Goal: Information Seeking & Learning: Learn about a topic

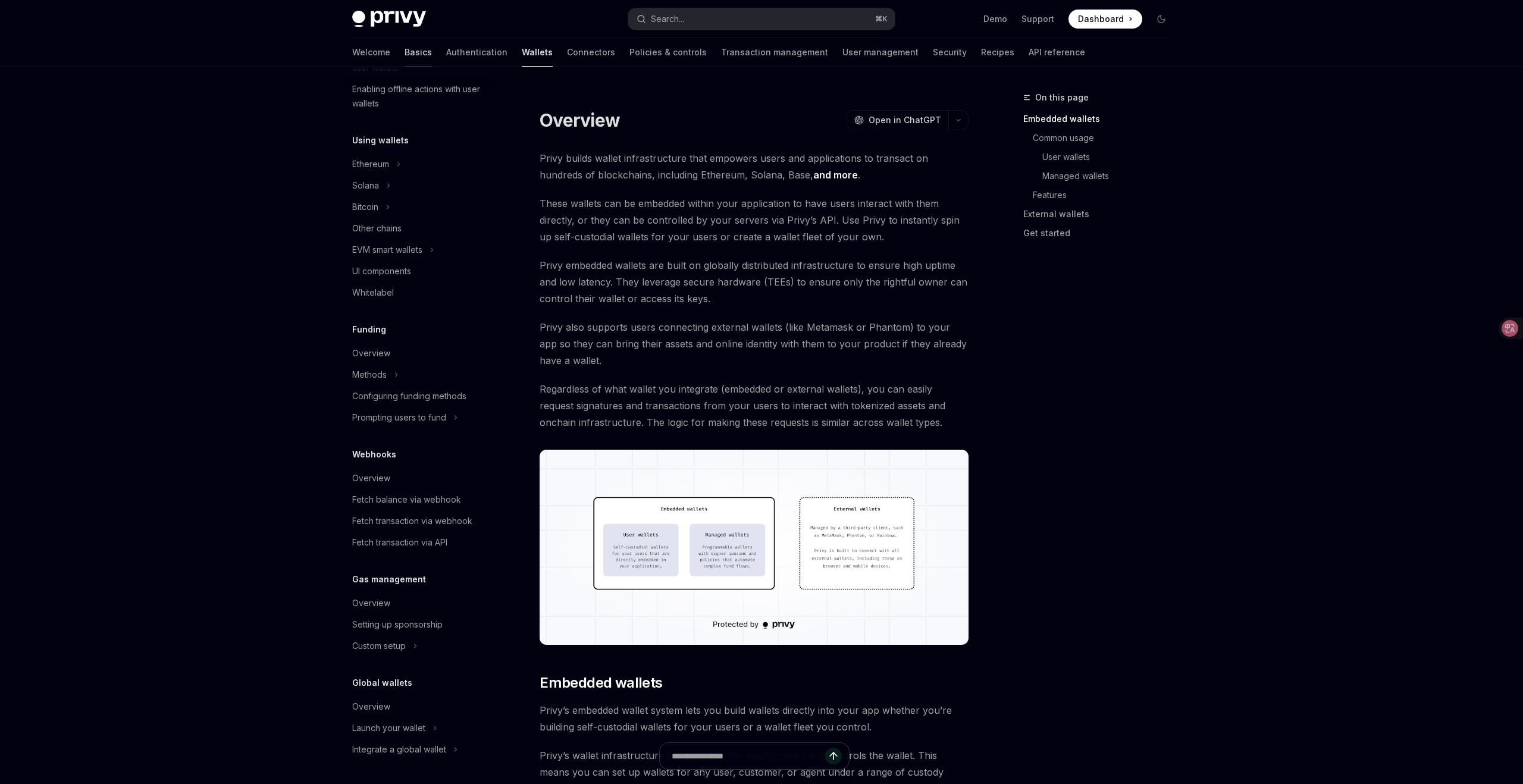
click at [404, 53] on link "Basics" at bounding box center [418, 52] width 27 height 29
click at [446, 52] on link "Authentication" at bounding box center [477, 52] width 62 height 29
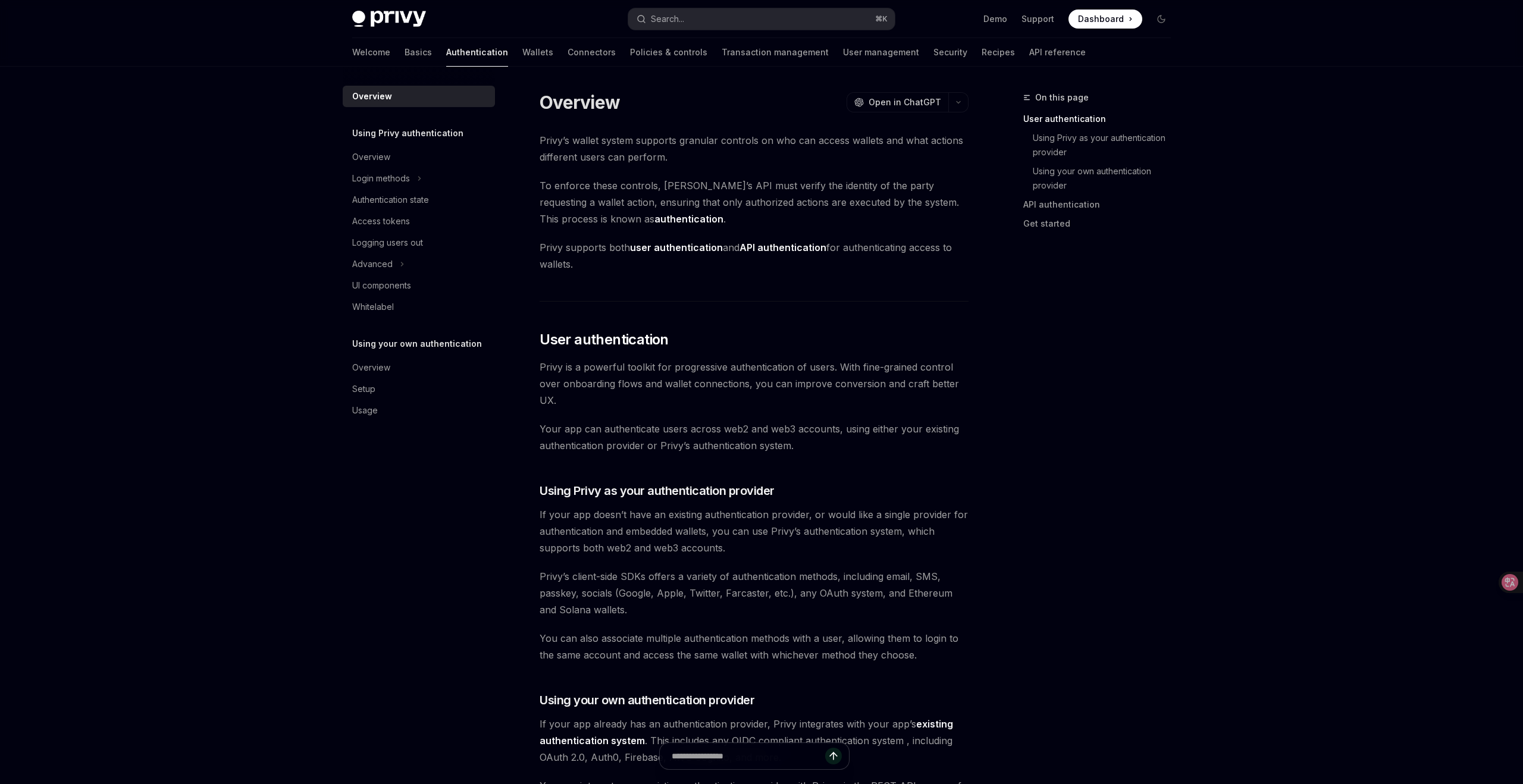
type textarea "*"
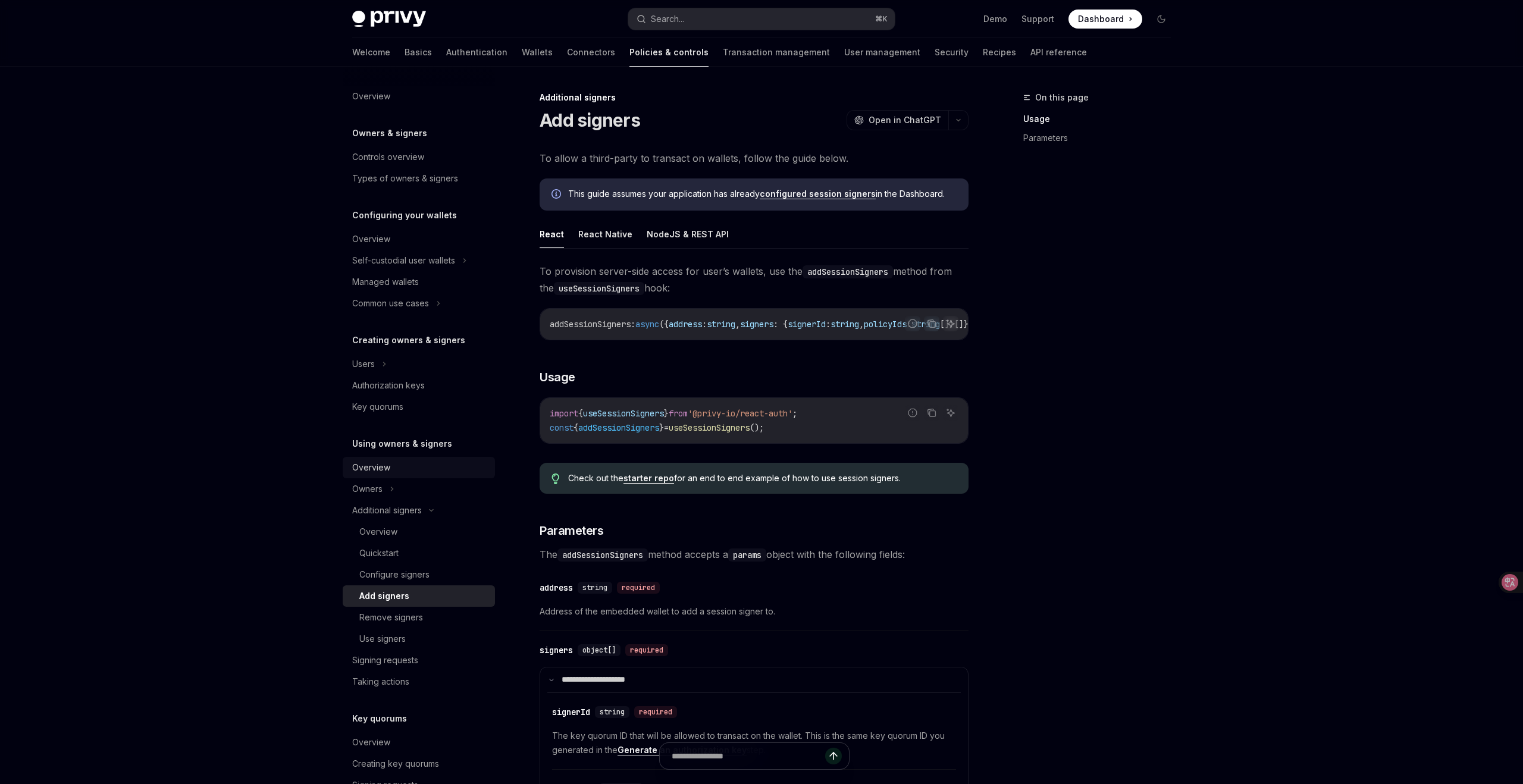
click at [377, 473] on div "Overview" at bounding box center [371, 467] width 38 height 14
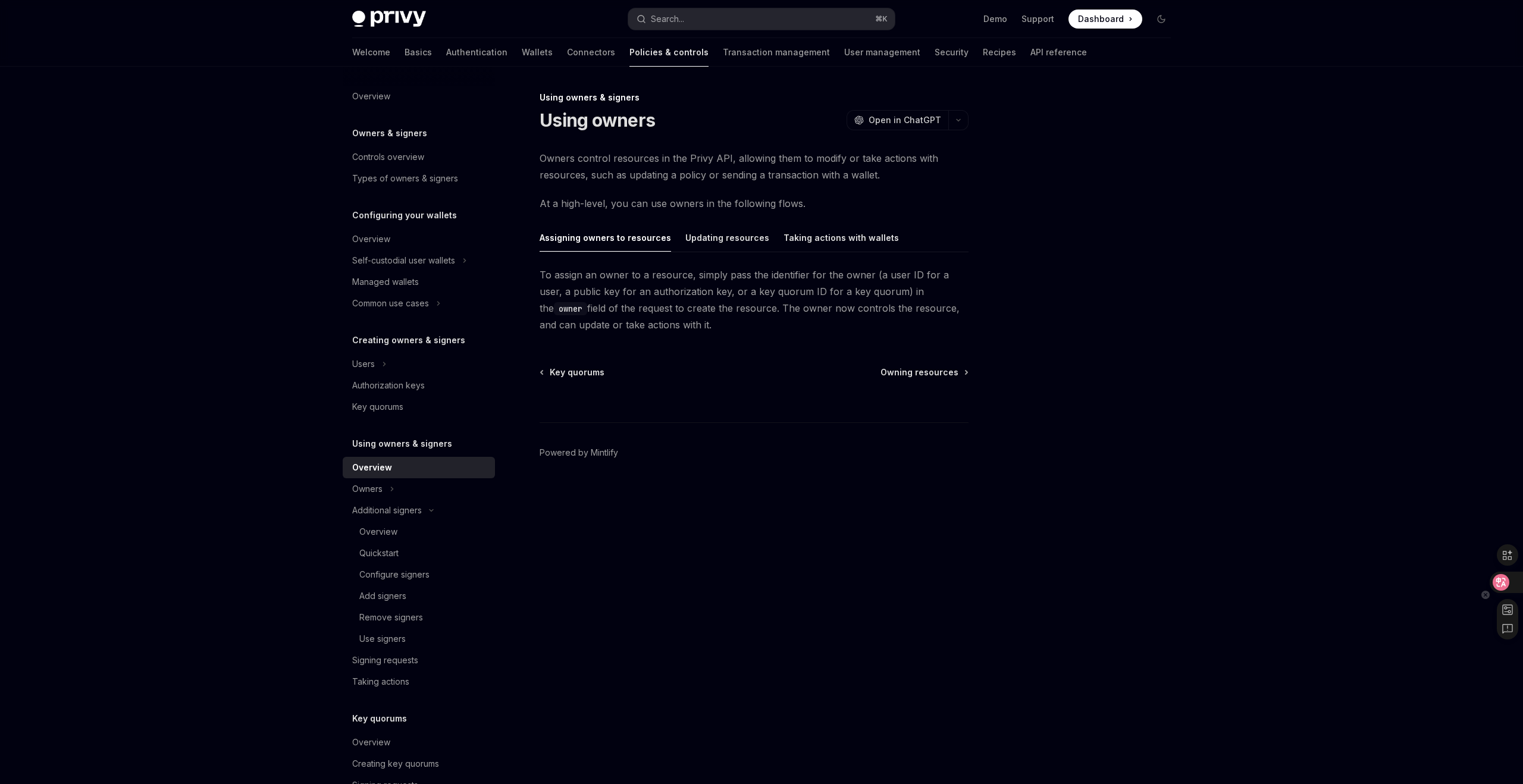
click at [1501, 579] on icon at bounding box center [1501, 582] width 12 height 12
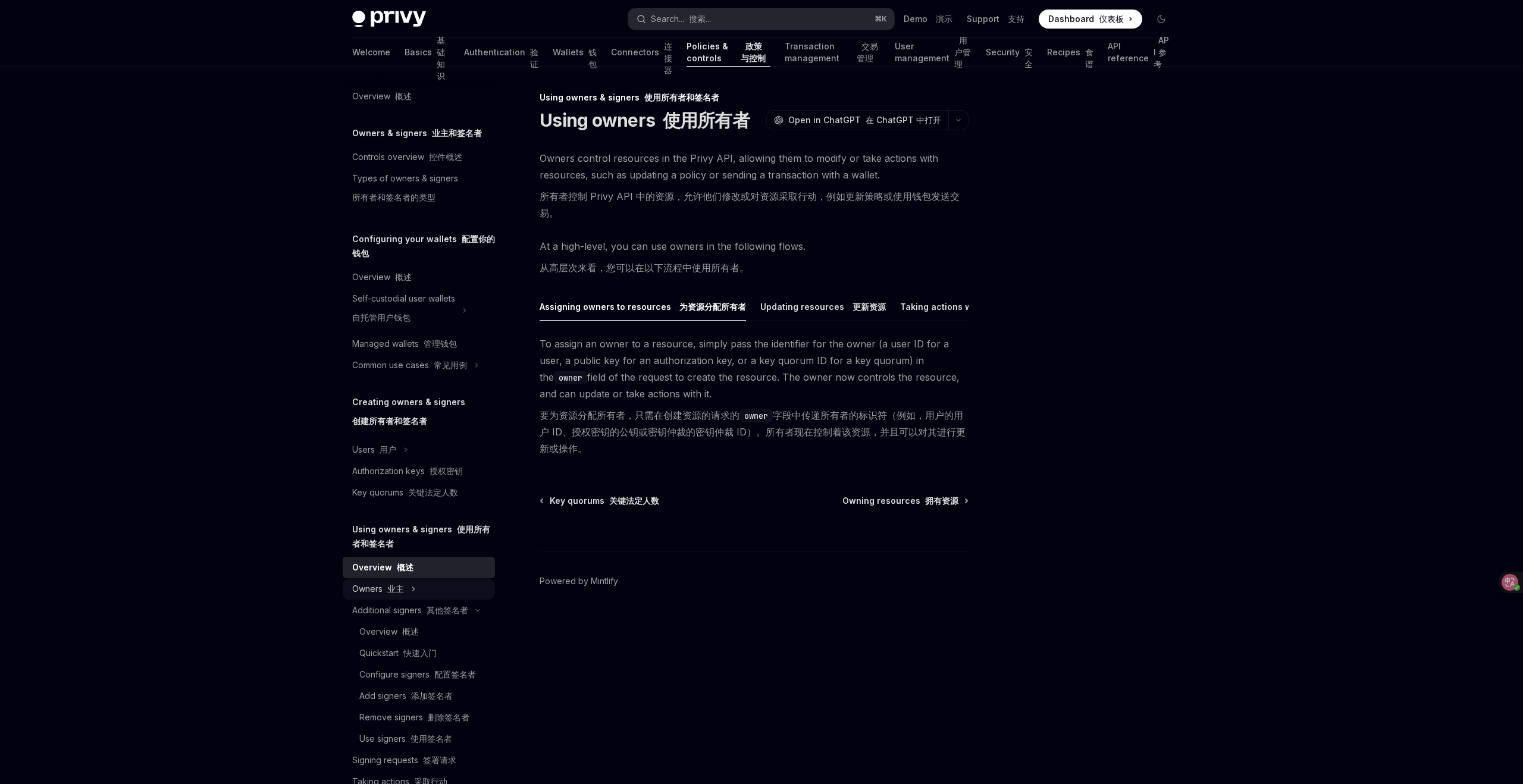
click at [396, 586] on font "业主" at bounding box center [395, 588] width 17 height 10
type textarea "*"
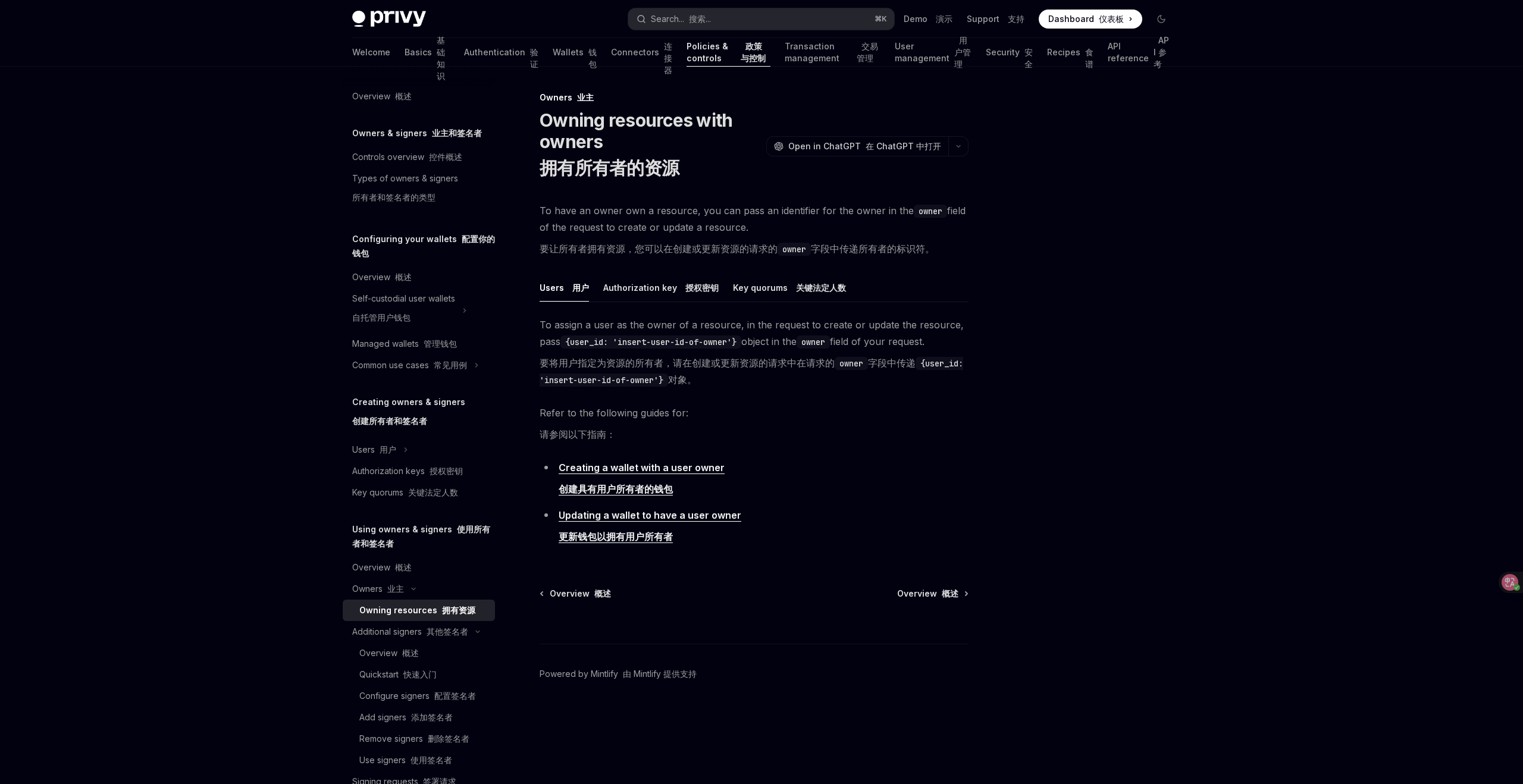
click at [1276, 435] on div "Privy Docs home page Search... 搜索... ⌘ K Demo 演示 Support 支持 Dashboard Dashboard…" at bounding box center [762, 392] width 1523 height 784
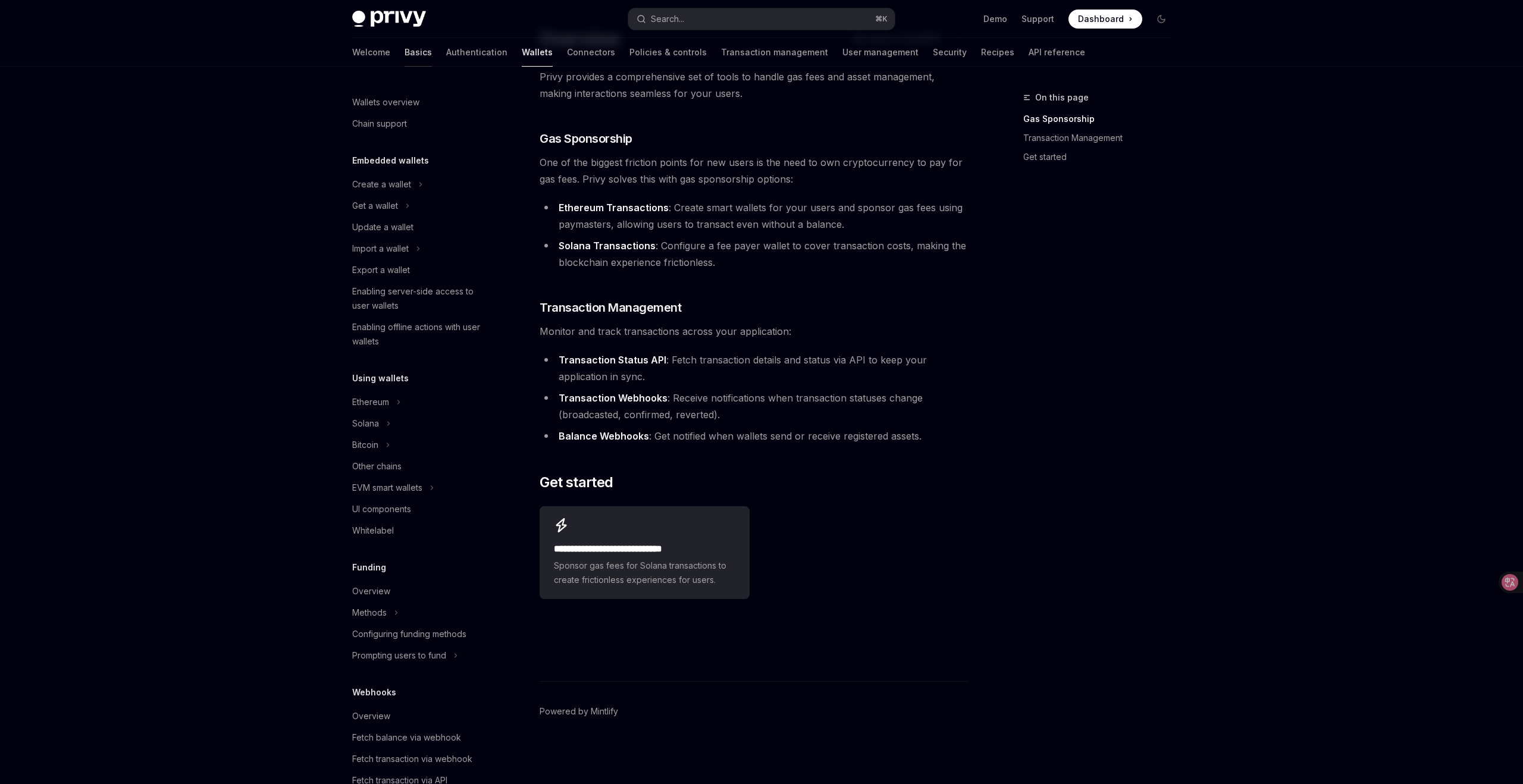
click at [404, 51] on link "Basics" at bounding box center [418, 52] width 27 height 29
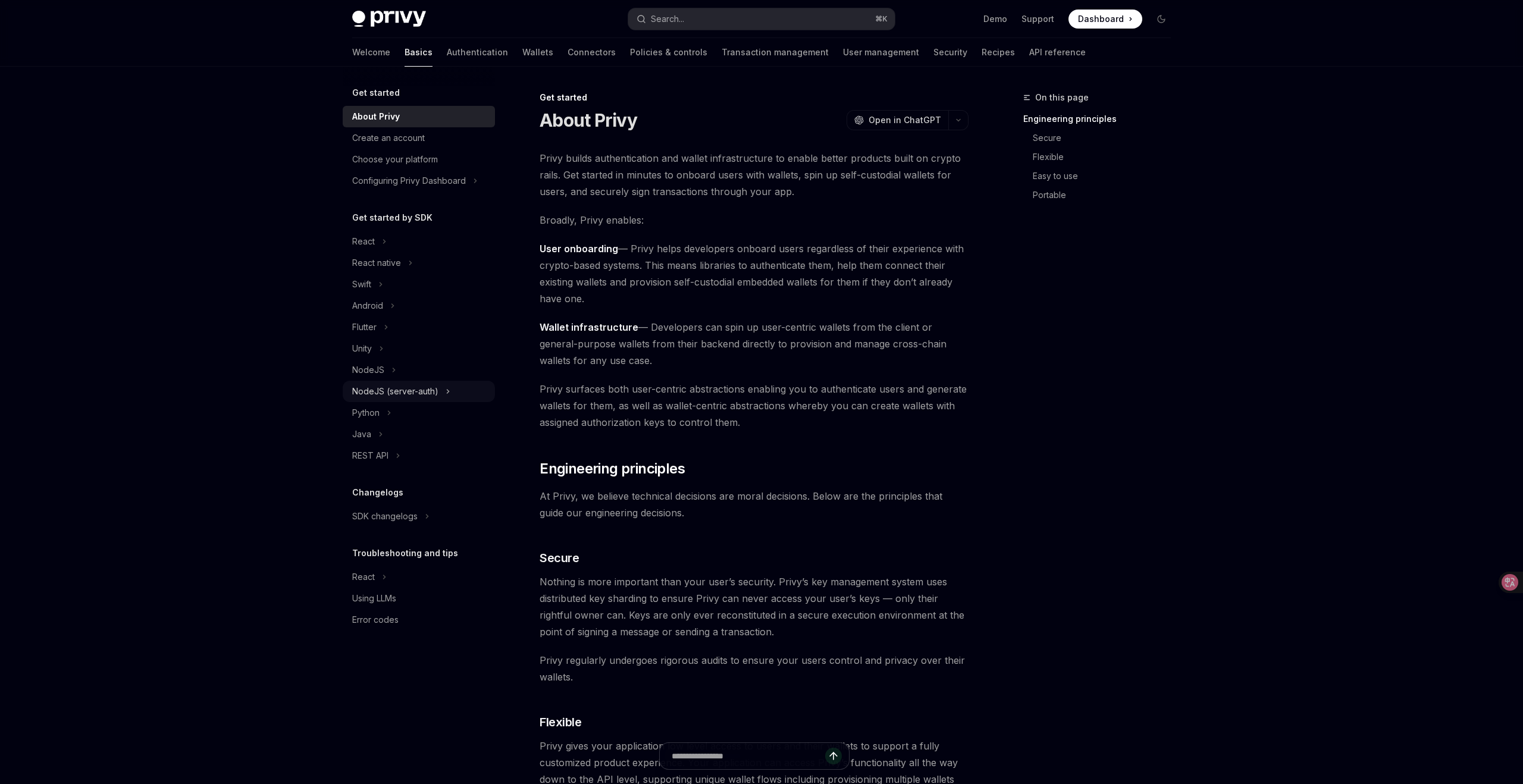
click at [425, 395] on div "NodeJS (server-auth)" at bounding box center [395, 391] width 86 height 14
type textarea "*"
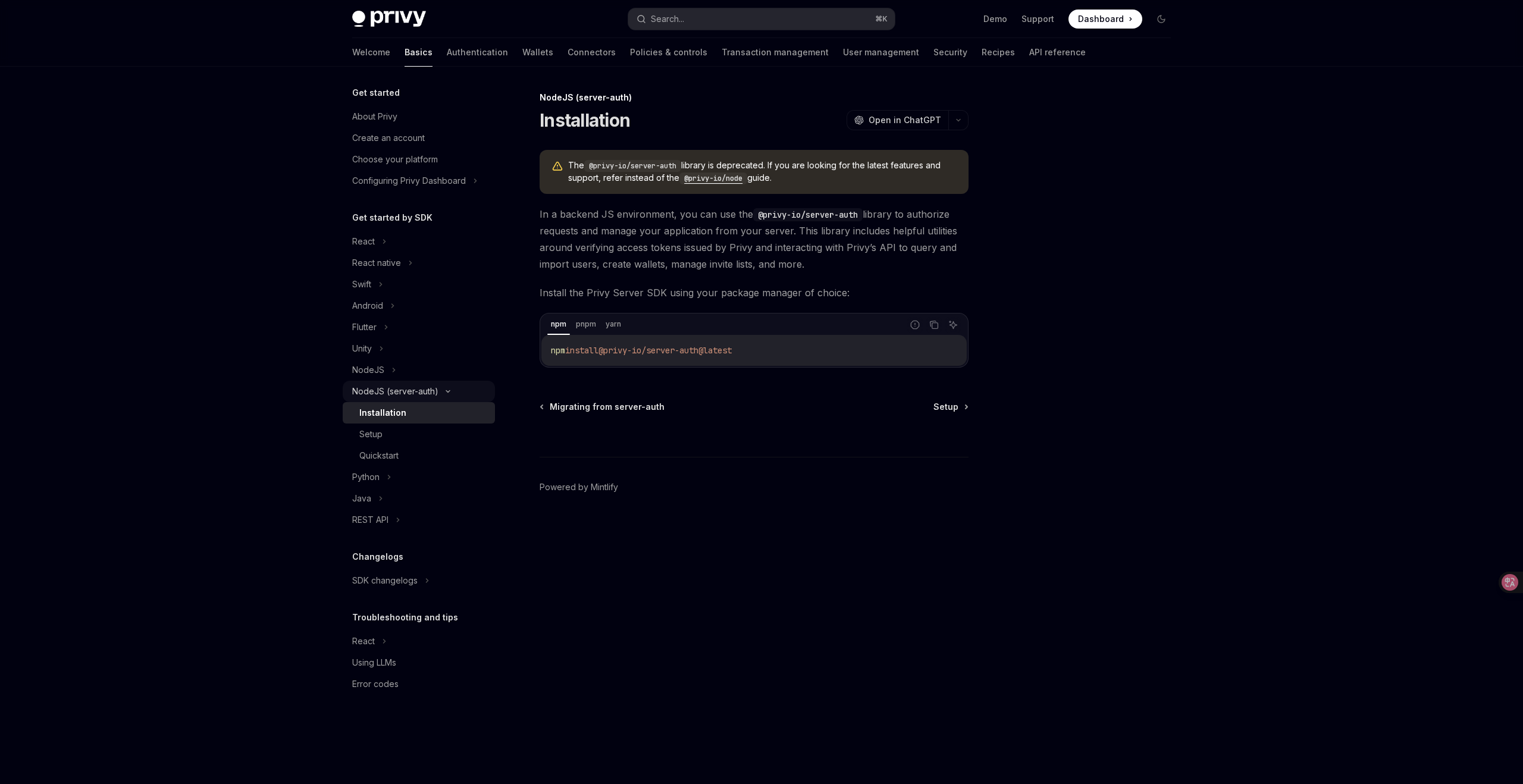
click at [425, 392] on div "NodeJS (server-auth)" at bounding box center [395, 391] width 86 height 14
click at [1502, 579] on icon at bounding box center [1501, 582] width 10 height 9
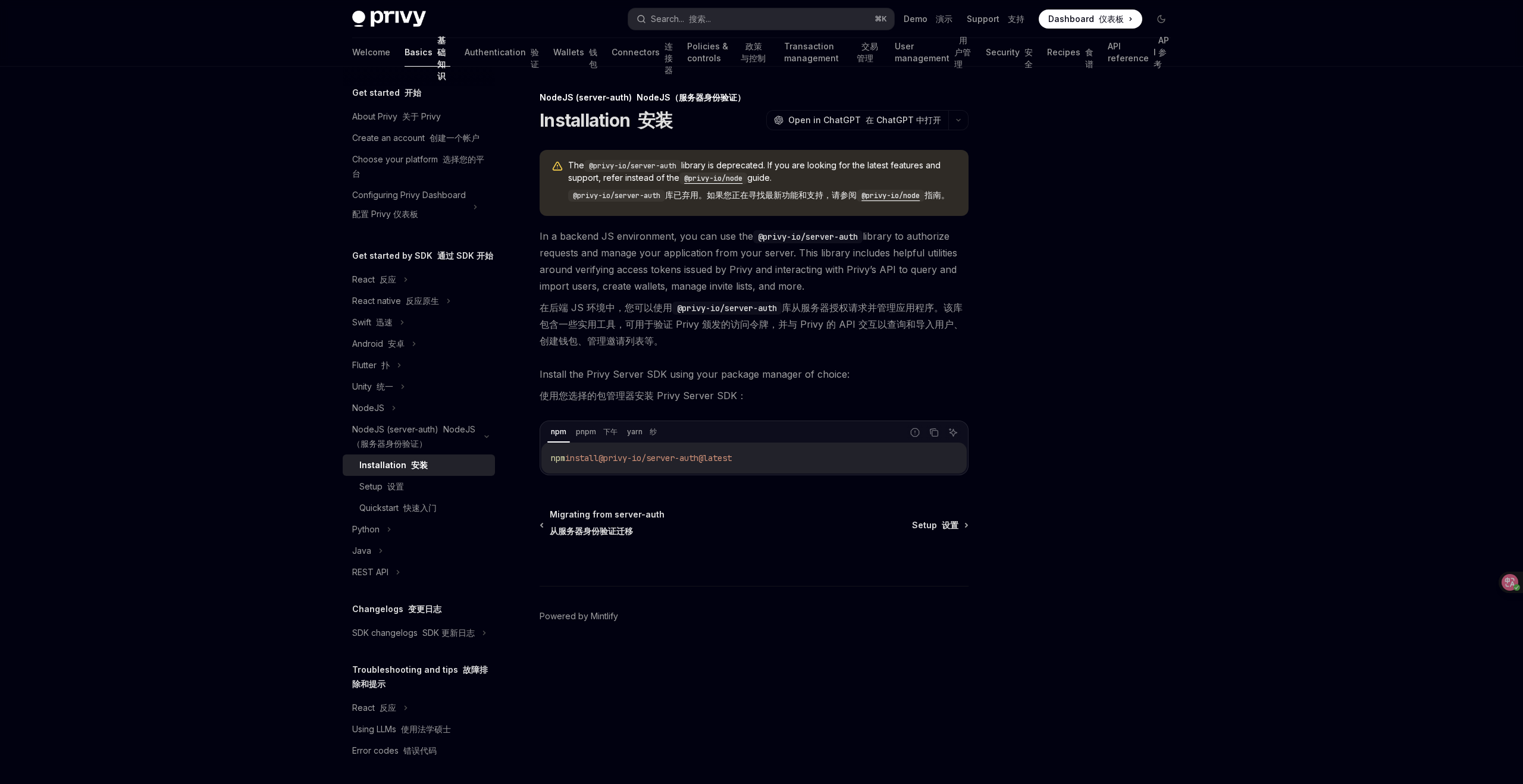
click at [921, 194] on code "@privy-io/node" at bounding box center [891, 196] width 68 height 12
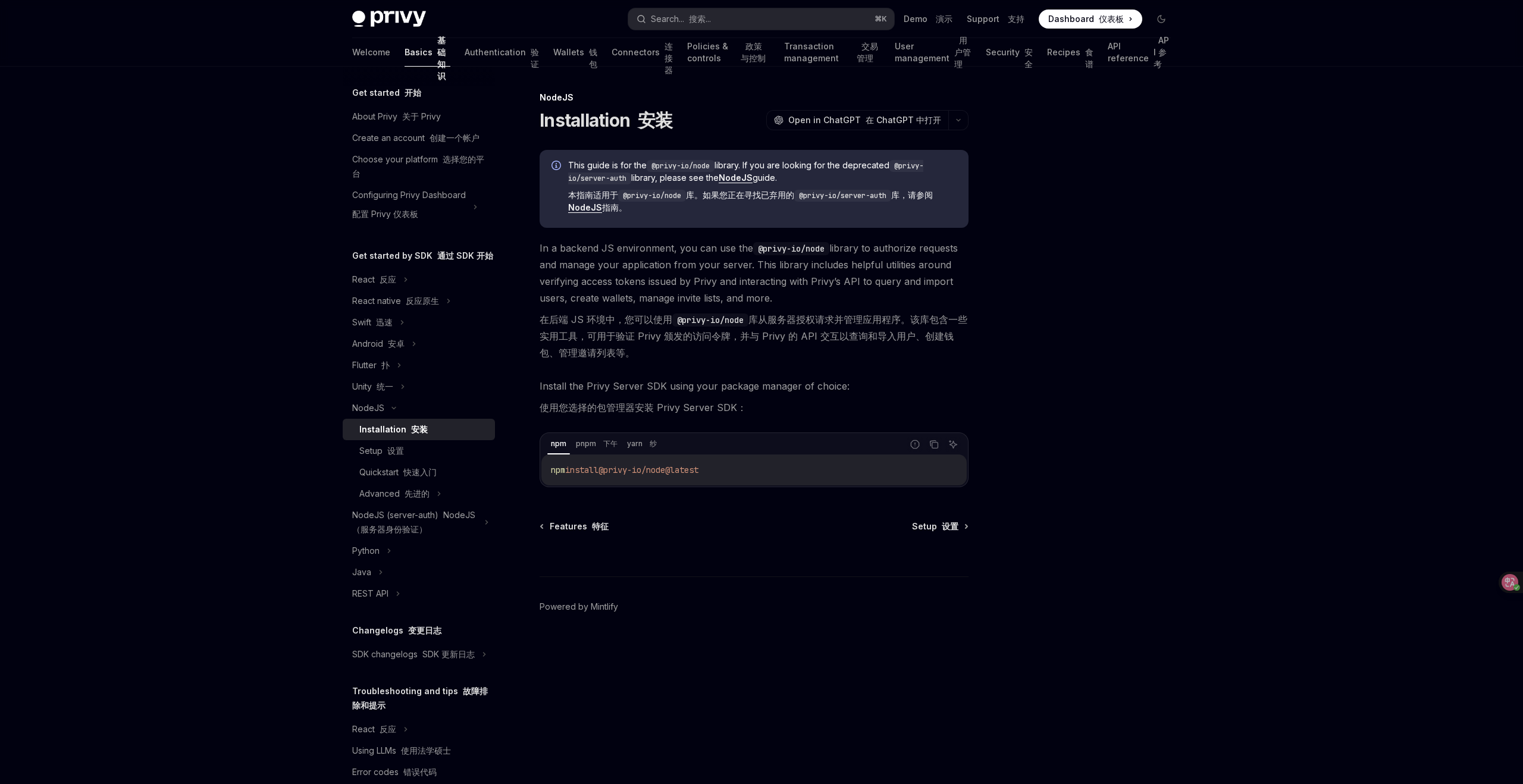
click at [386, 257] on h5 "Get started by SDK 通过 SDK 开始" at bounding box center [423, 255] width 141 height 14
click at [380, 277] on font "反应" at bounding box center [388, 279] width 17 height 10
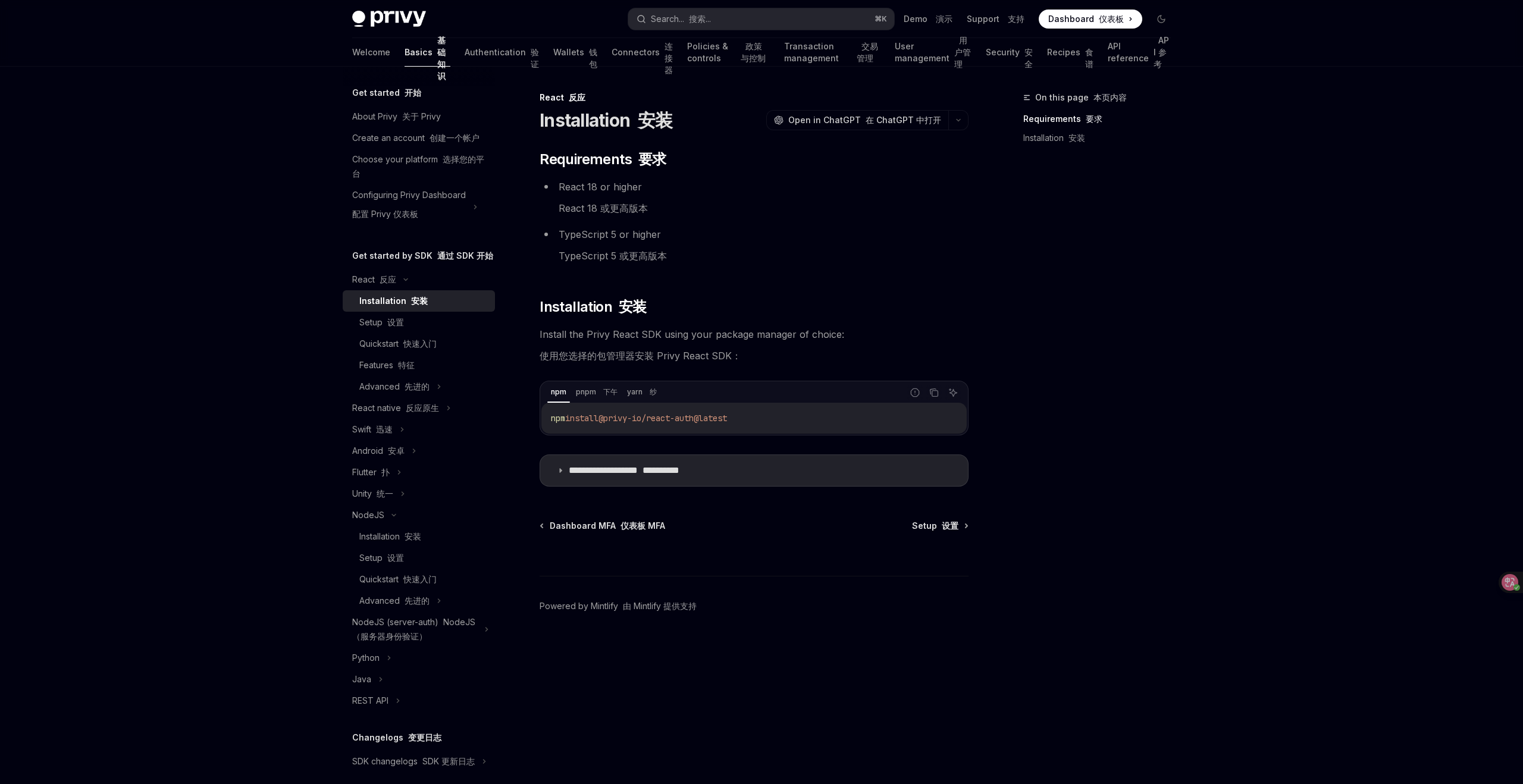
click at [376, 257] on h5 "Get started by SDK 通过 SDK 开始" at bounding box center [423, 255] width 141 height 14
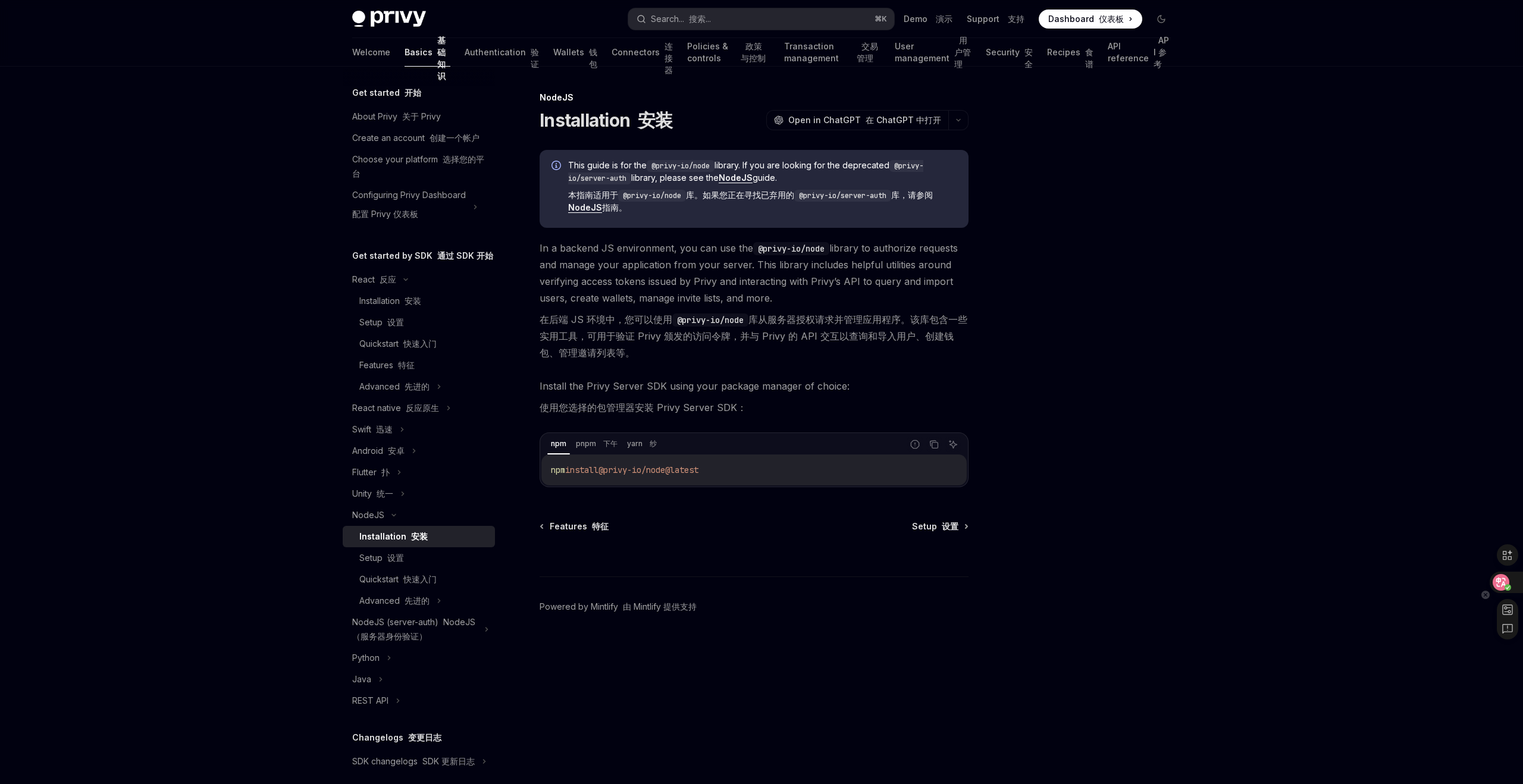
click at [1502, 584] on icon at bounding box center [1501, 582] width 10 height 9
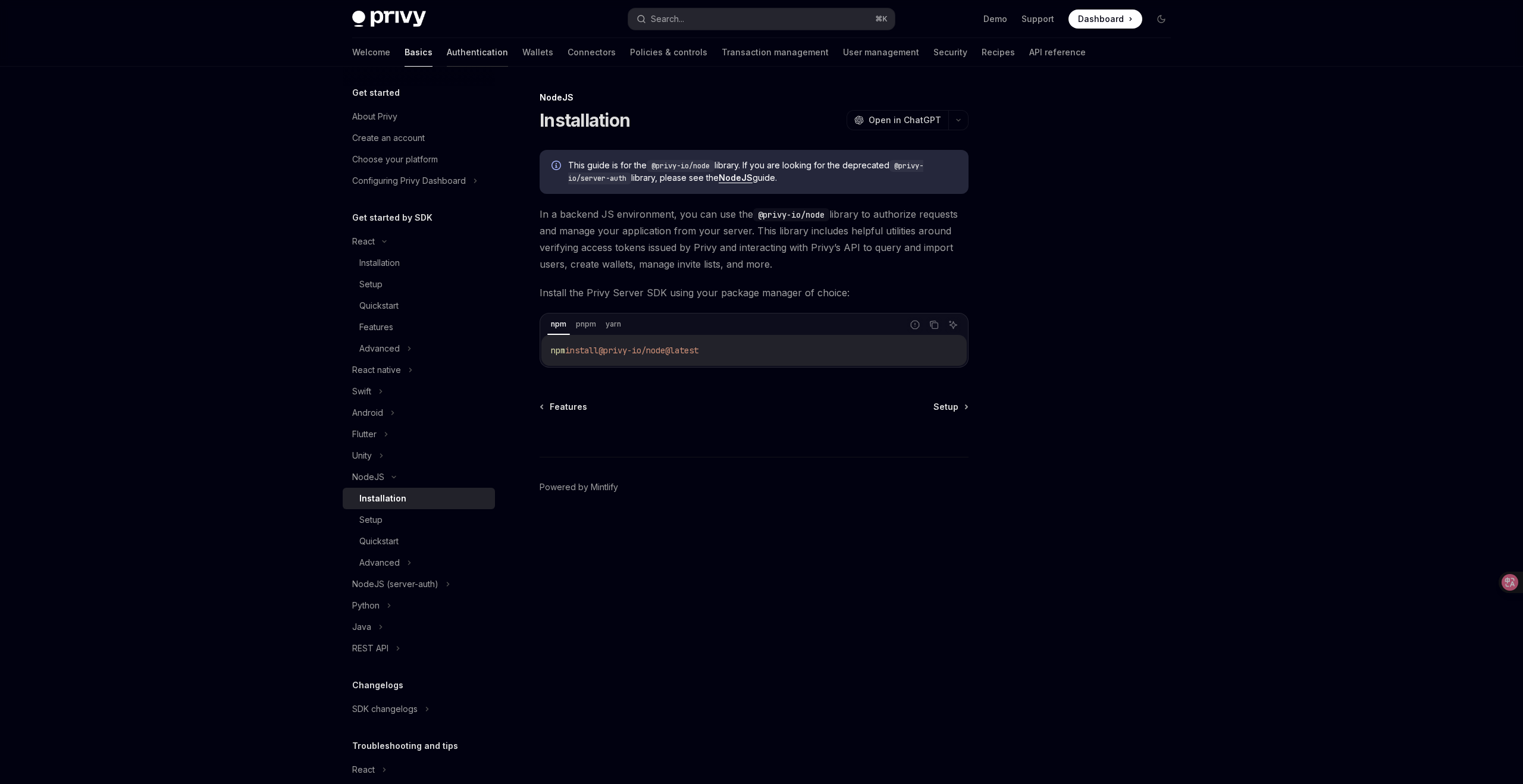
click at [447, 51] on link "Authentication" at bounding box center [477, 52] width 62 height 29
type textarea "*"
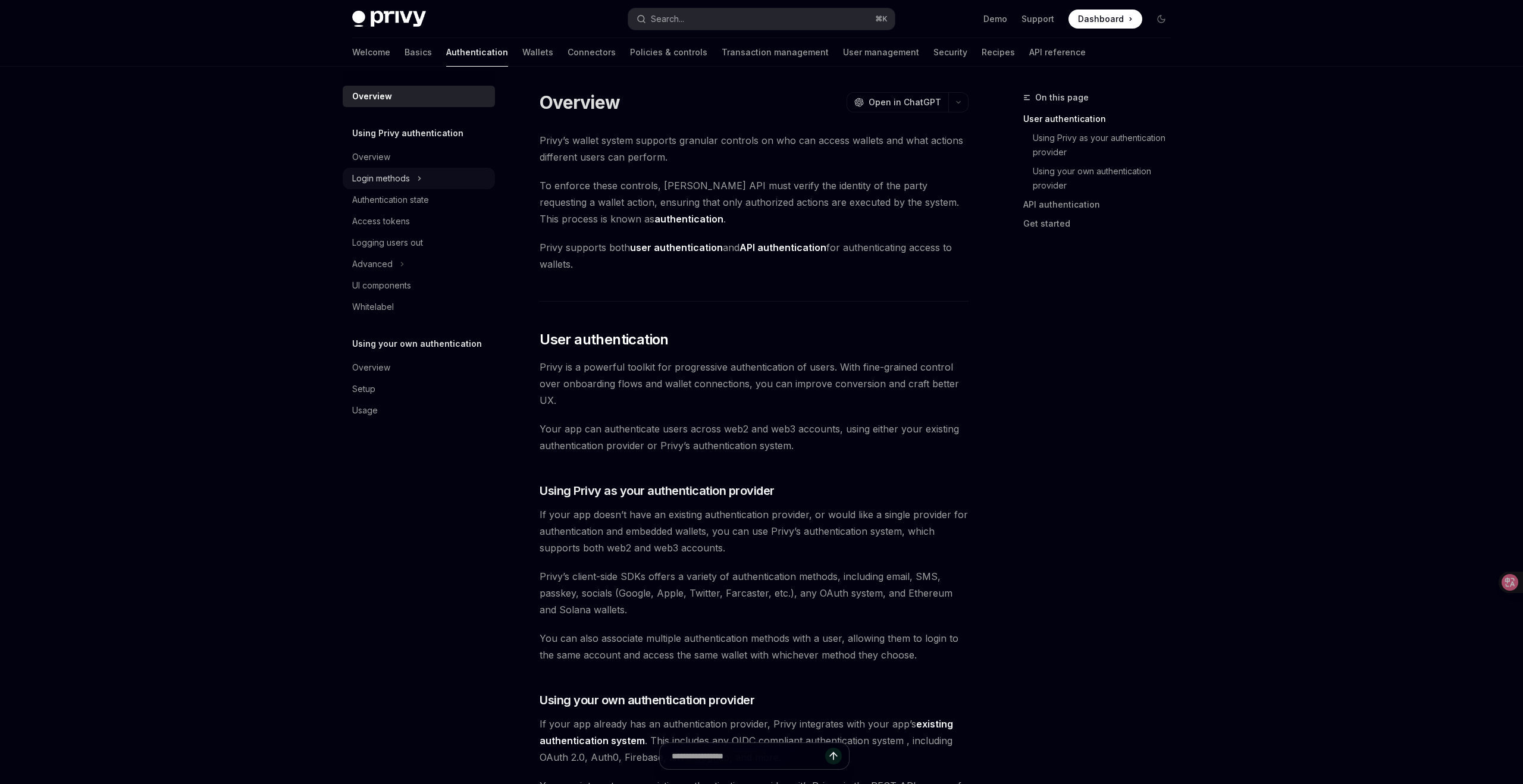
click at [419, 180] on icon at bounding box center [420, 178] width 2 height 3
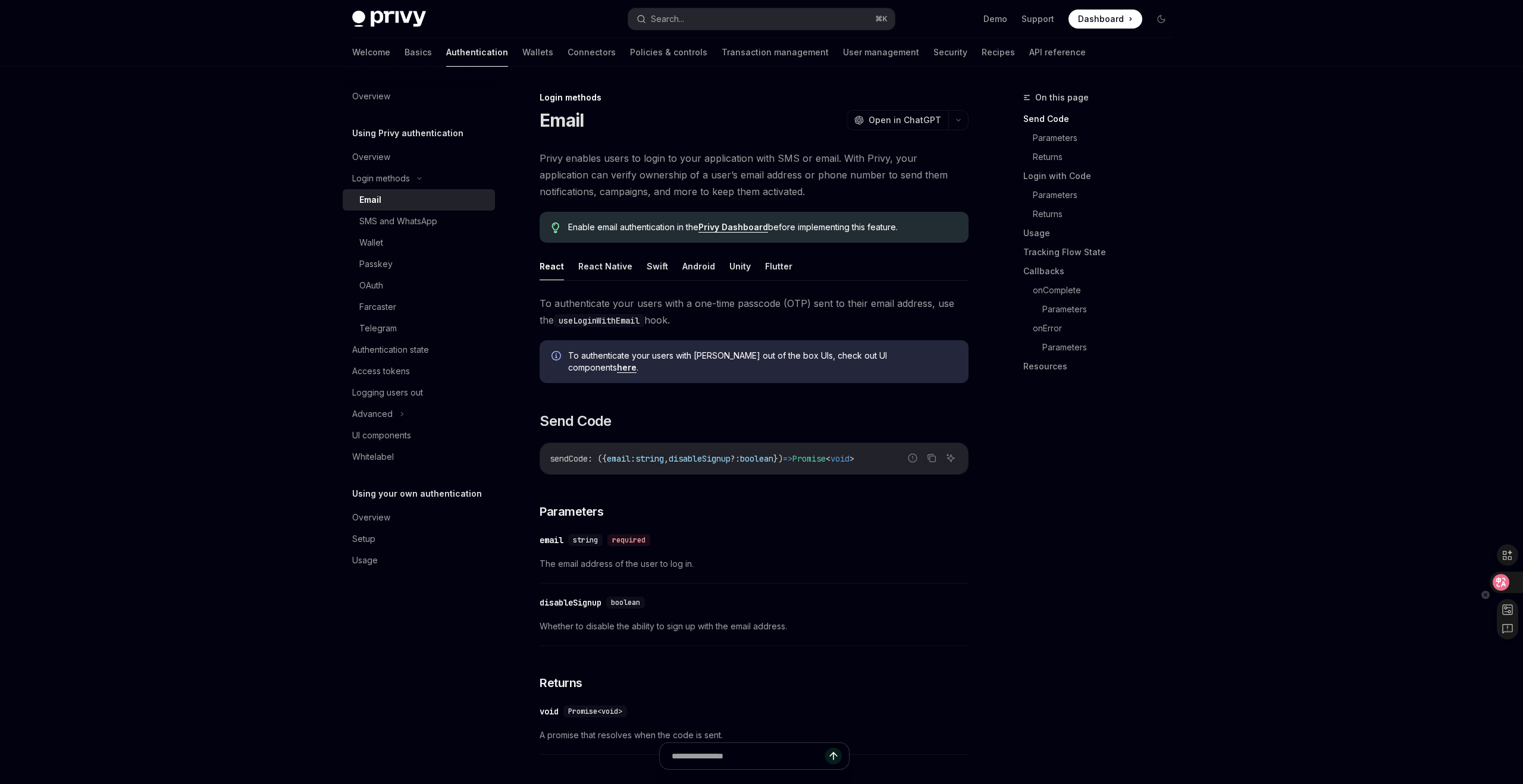
click at [1500, 586] on icon at bounding box center [1501, 582] width 12 height 12
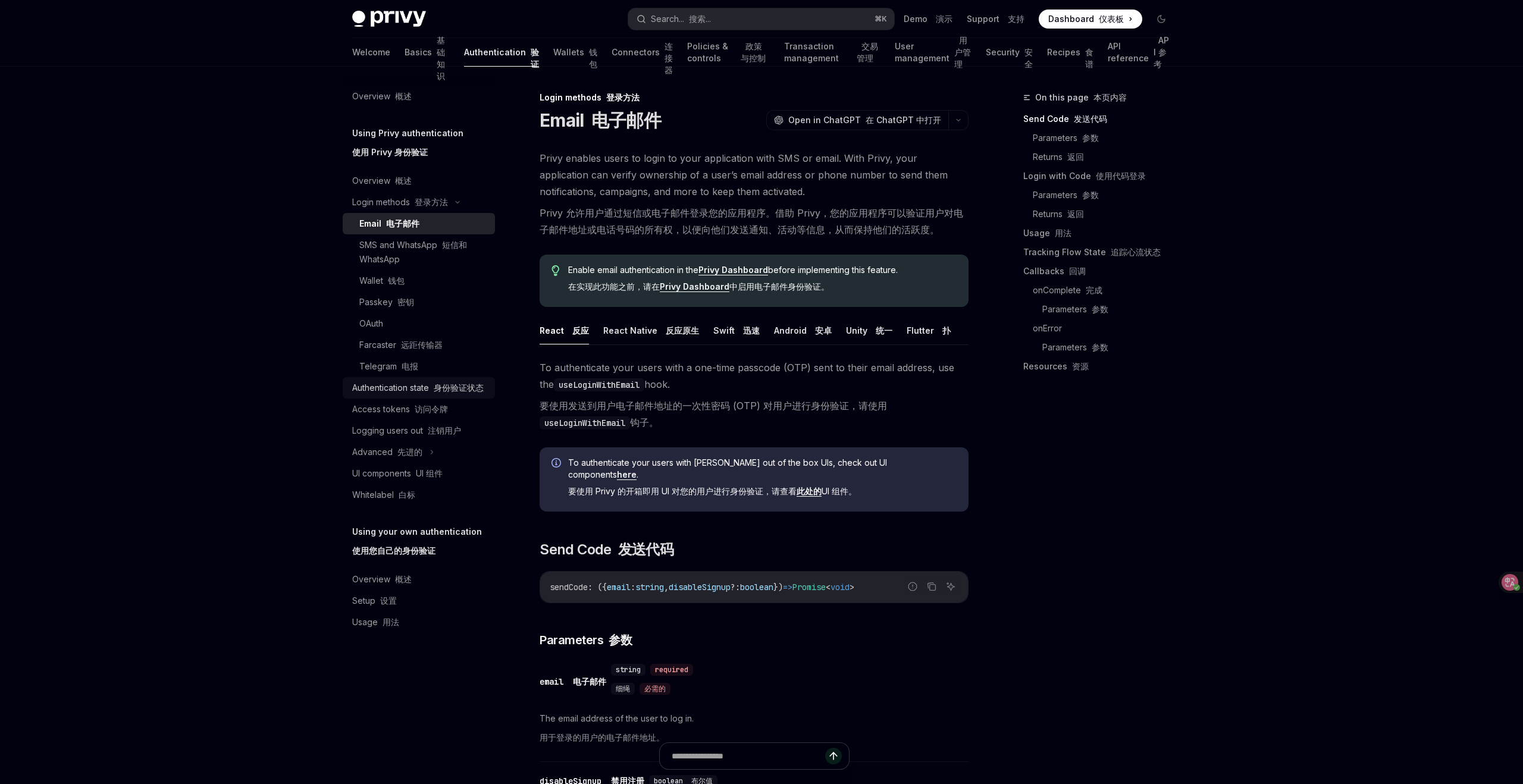
click at [429, 387] on div "Authentication state 身份验证状态" at bounding box center [418, 388] width 132 height 14
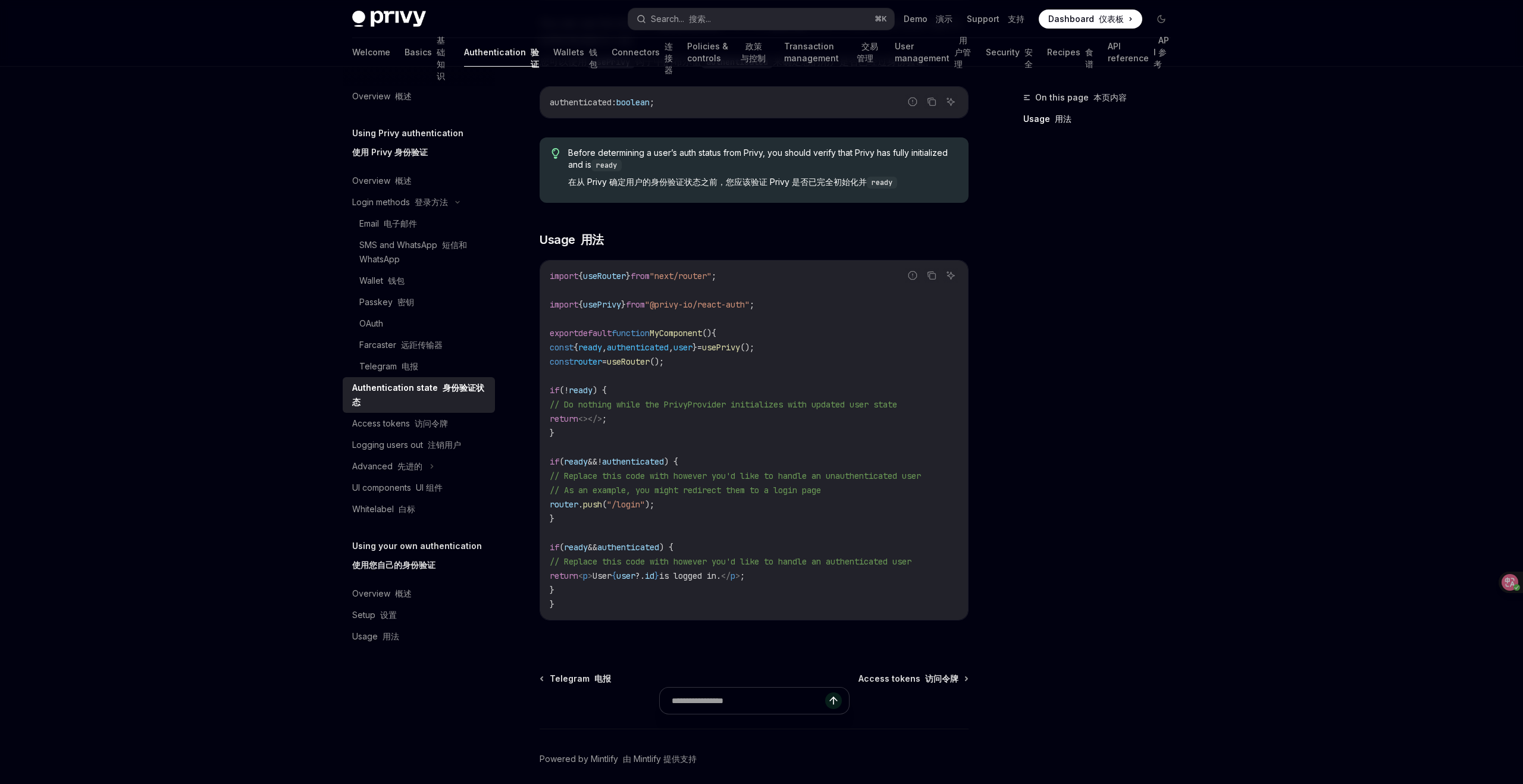
scroll to position [356, 0]
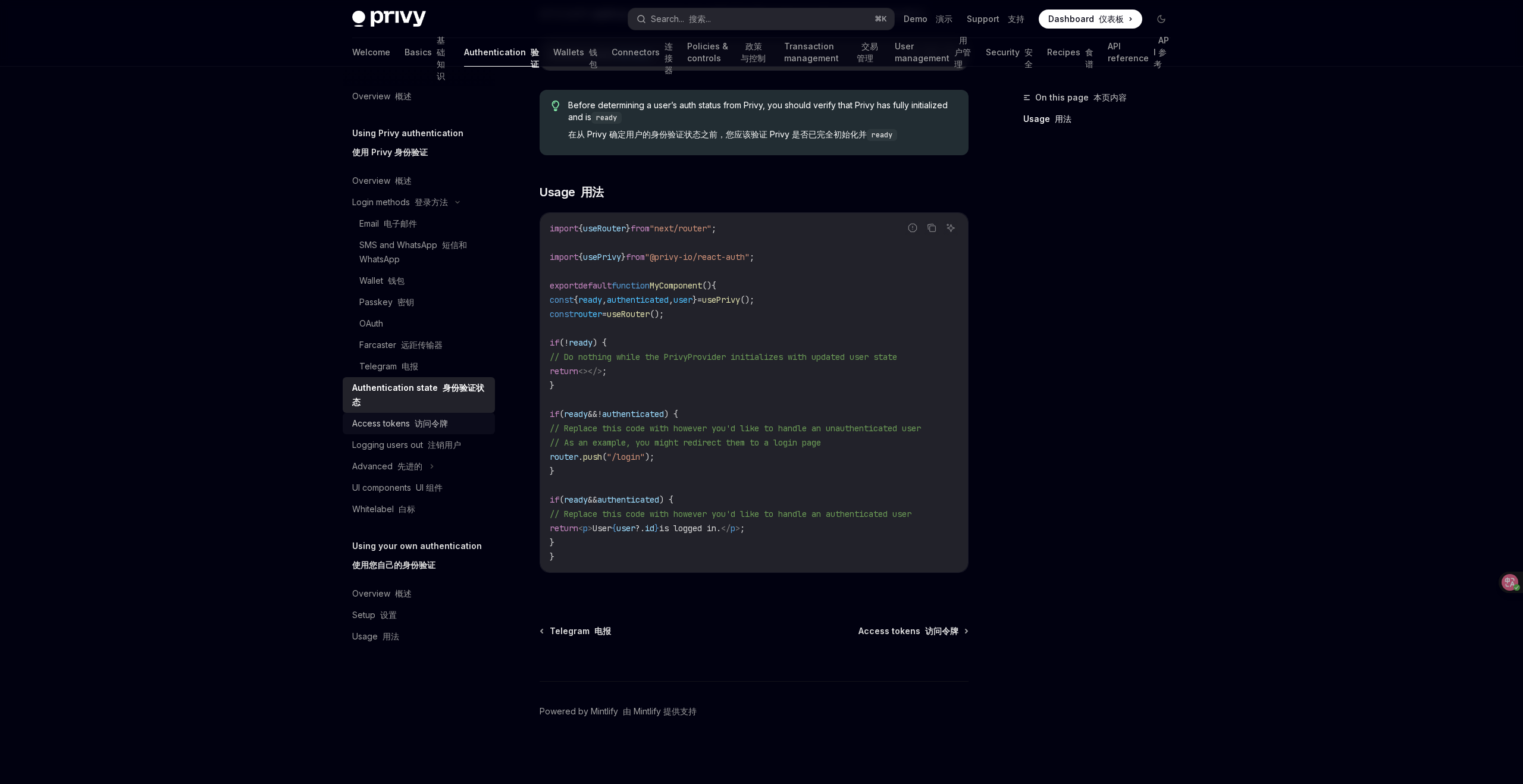
click at [400, 426] on div "Access tokens 访问令牌" at bounding box center [400, 423] width 96 height 14
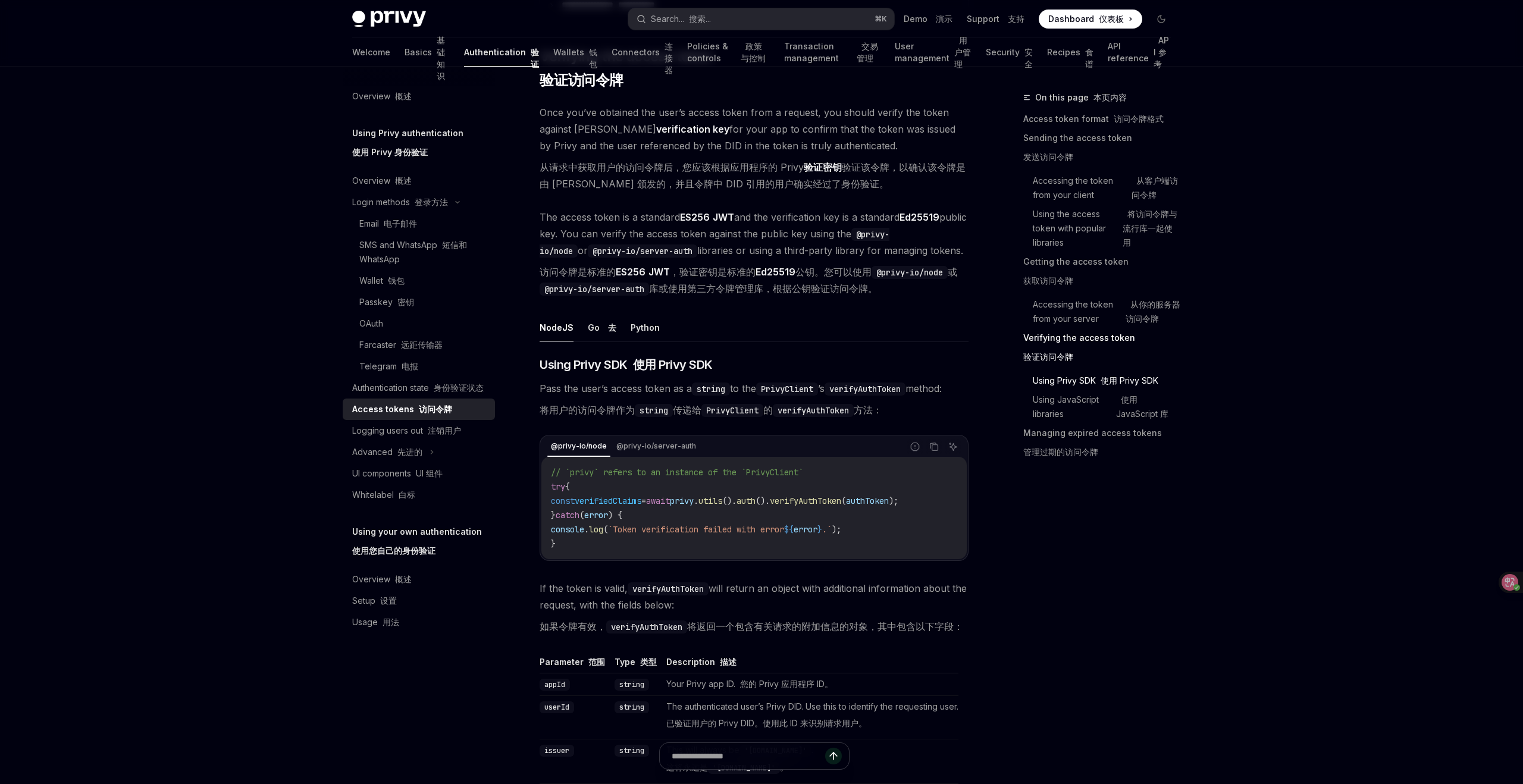
scroll to position [2203, 0]
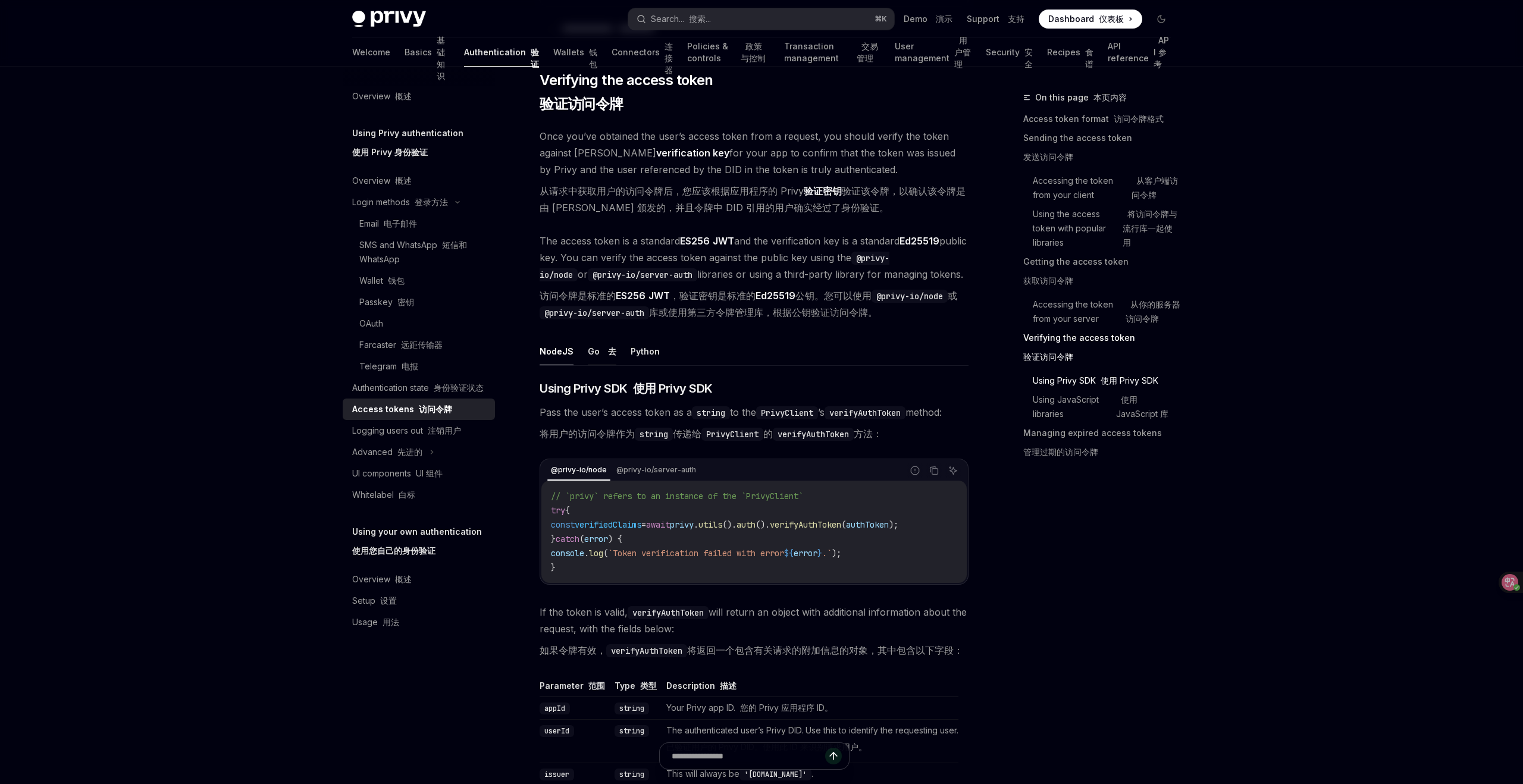
click at [595, 349] on button "Go 去" at bounding box center [602, 352] width 29 height 28
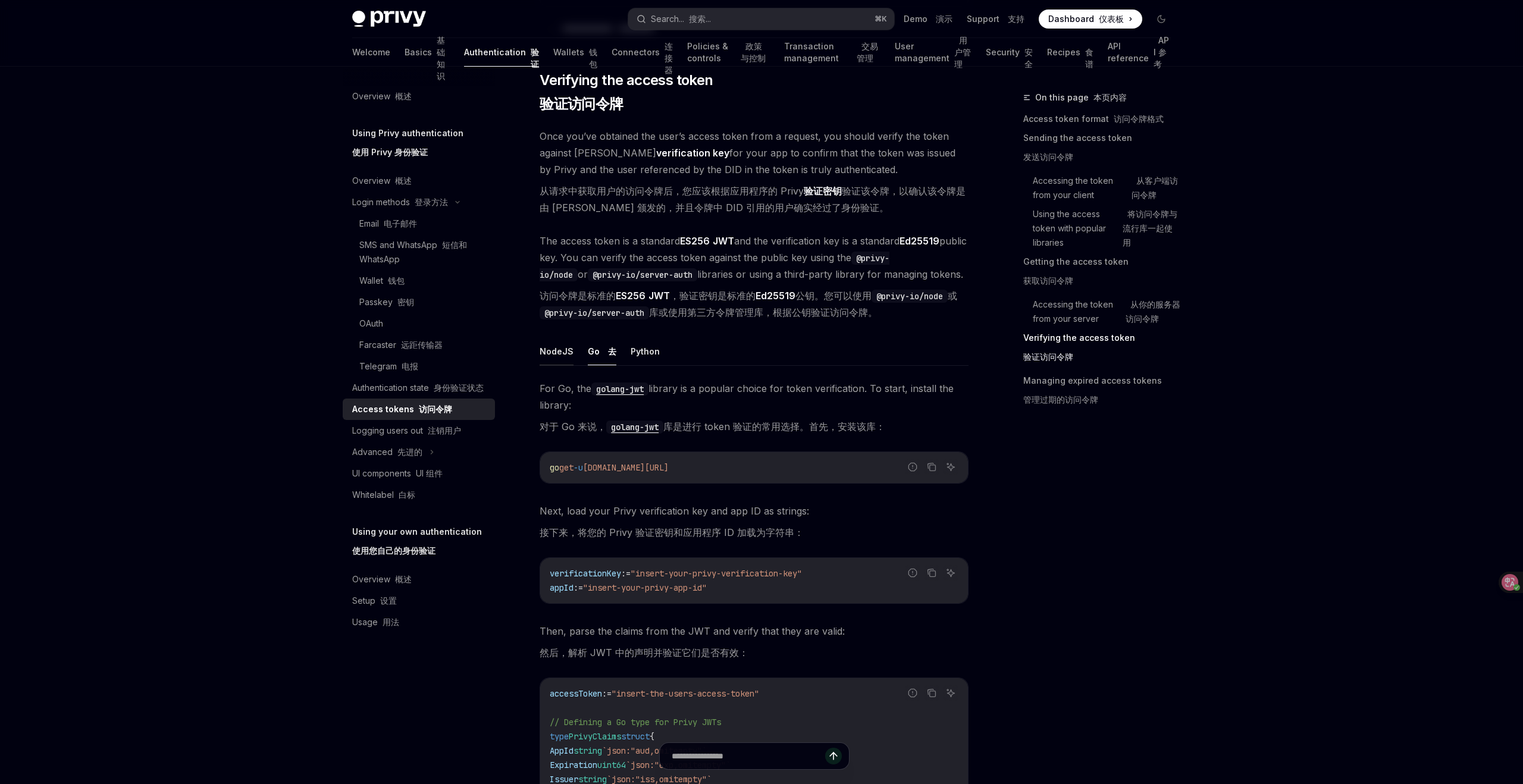
click at [561, 351] on button "NodeJS" at bounding box center [556, 352] width 34 height 28
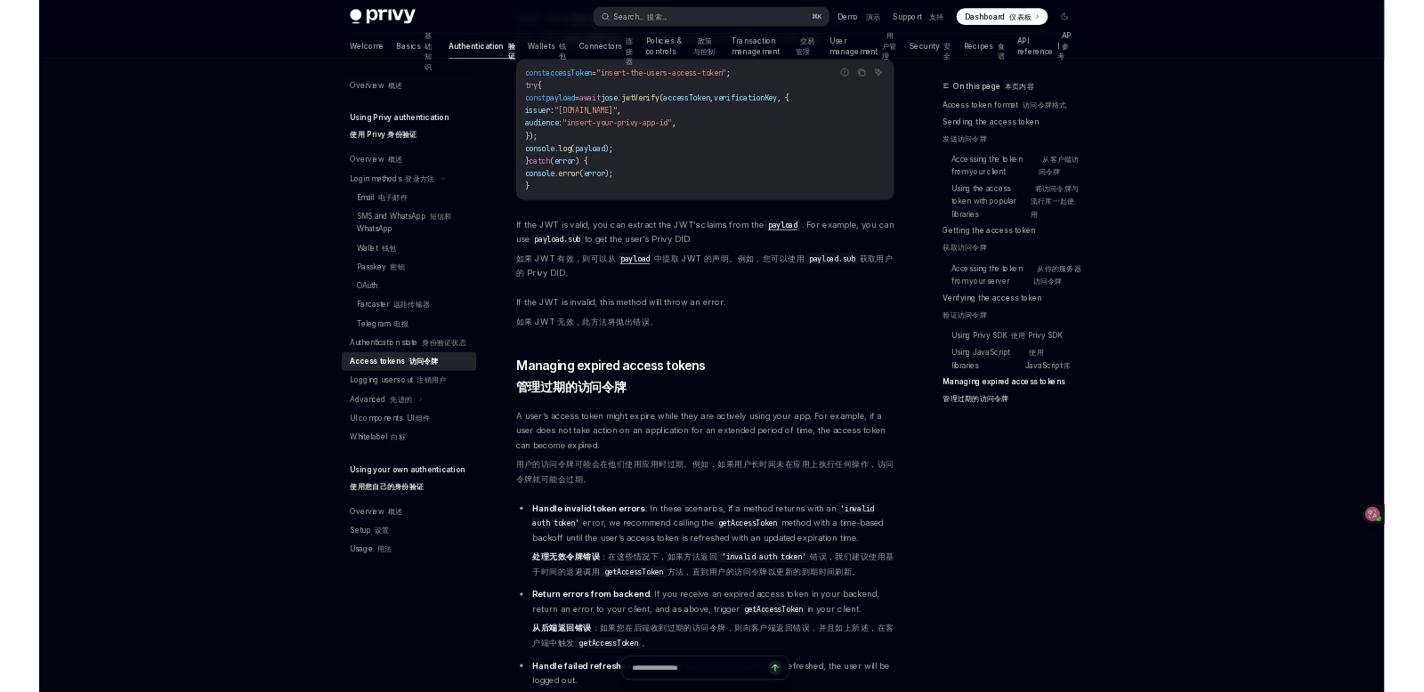
scroll to position [5973, 0]
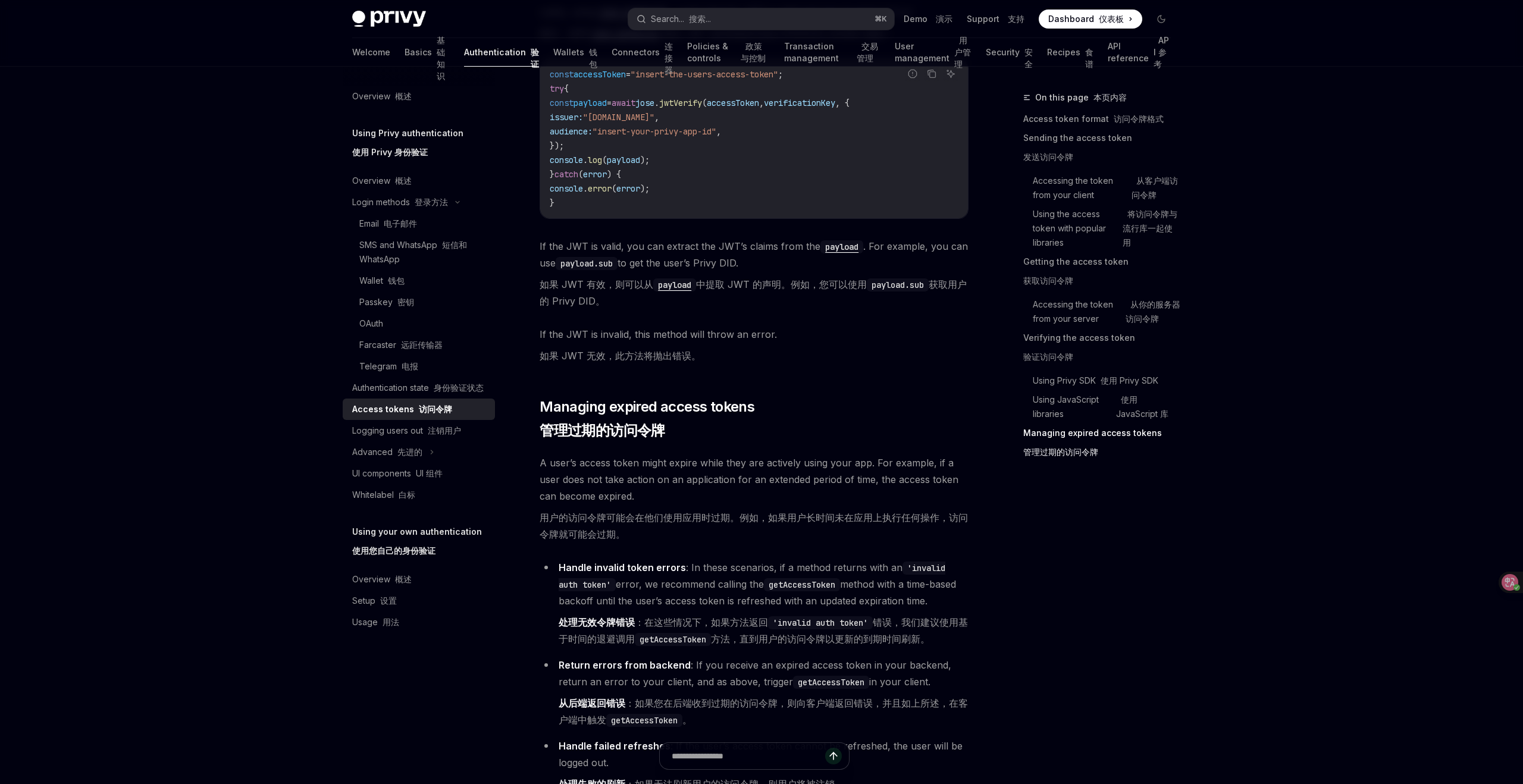
type textarea "*"
